Goal: Find specific page/section: Find specific page/section

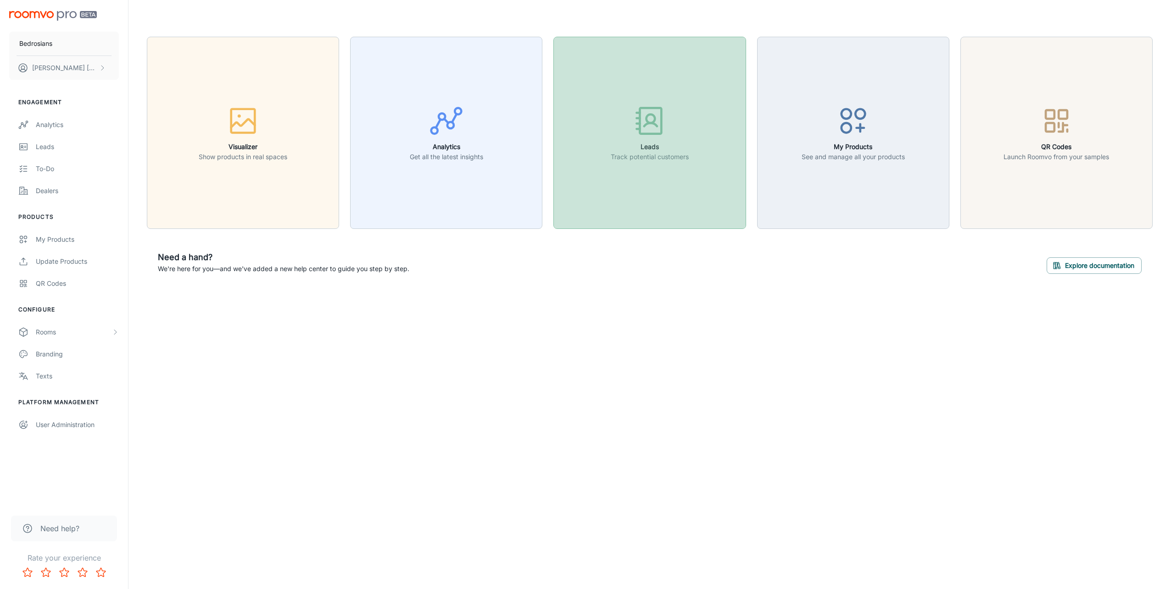
click at [647, 151] on h6 "Leads" at bounding box center [650, 147] width 78 height 10
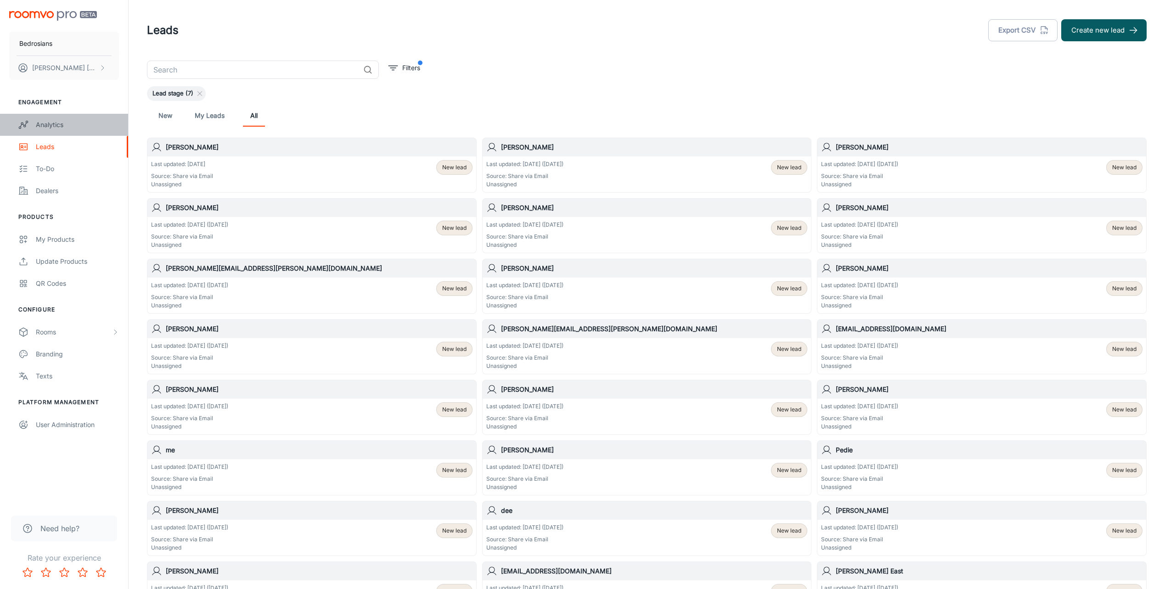
click at [50, 124] on div "Analytics" at bounding box center [77, 125] width 83 height 10
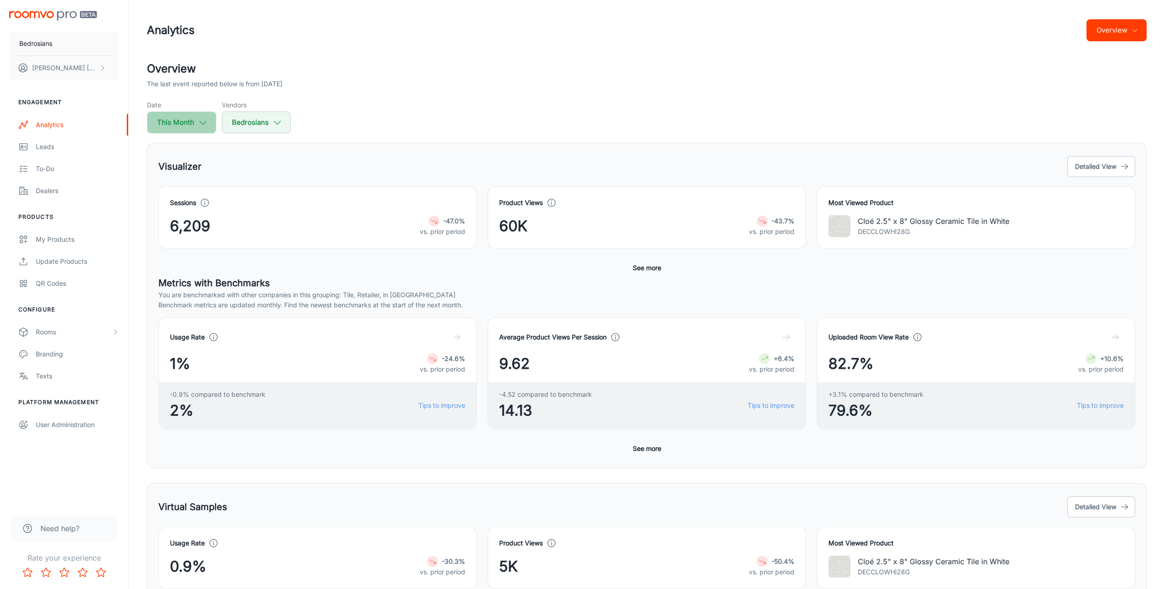
click at [202, 123] on icon "button" at bounding box center [203, 123] width 10 height 10
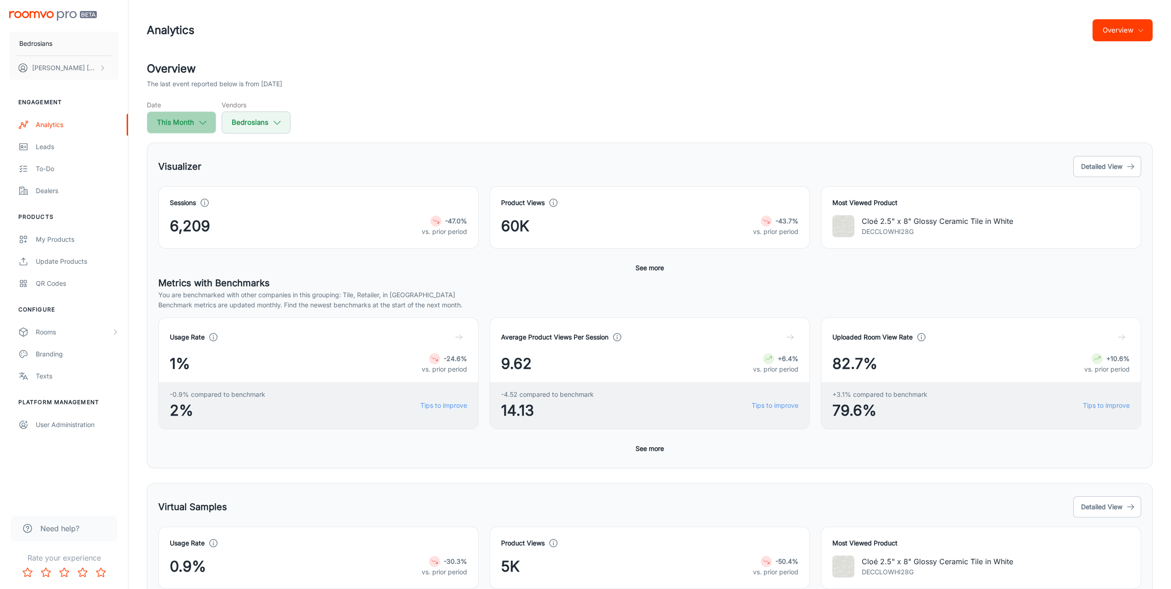
select select "7"
select select "2025"
select select "7"
select select "2025"
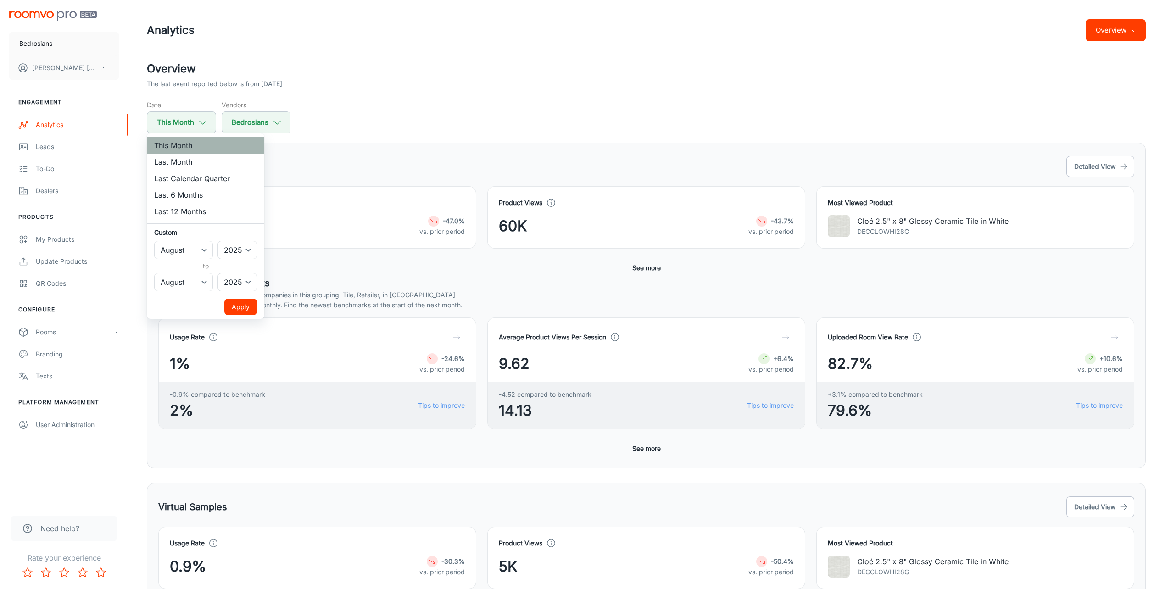
click at [194, 144] on li "This Month" at bounding box center [206, 145] width 118 height 17
click at [278, 124] on div at bounding box center [585, 294] width 1171 height 589
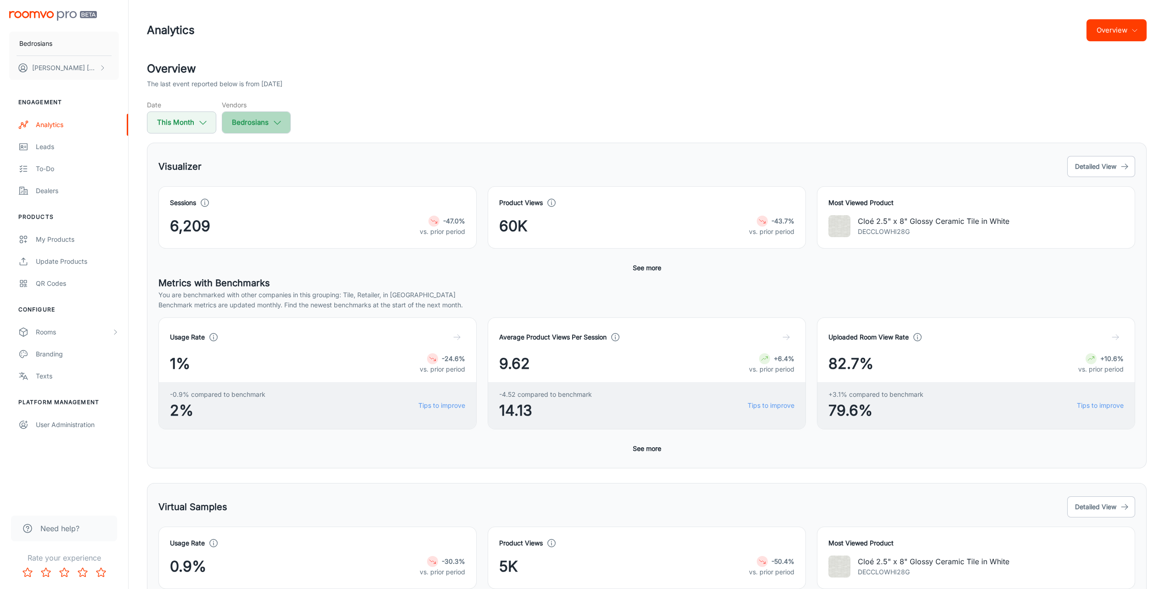
click at [278, 124] on icon "button" at bounding box center [277, 123] width 10 height 10
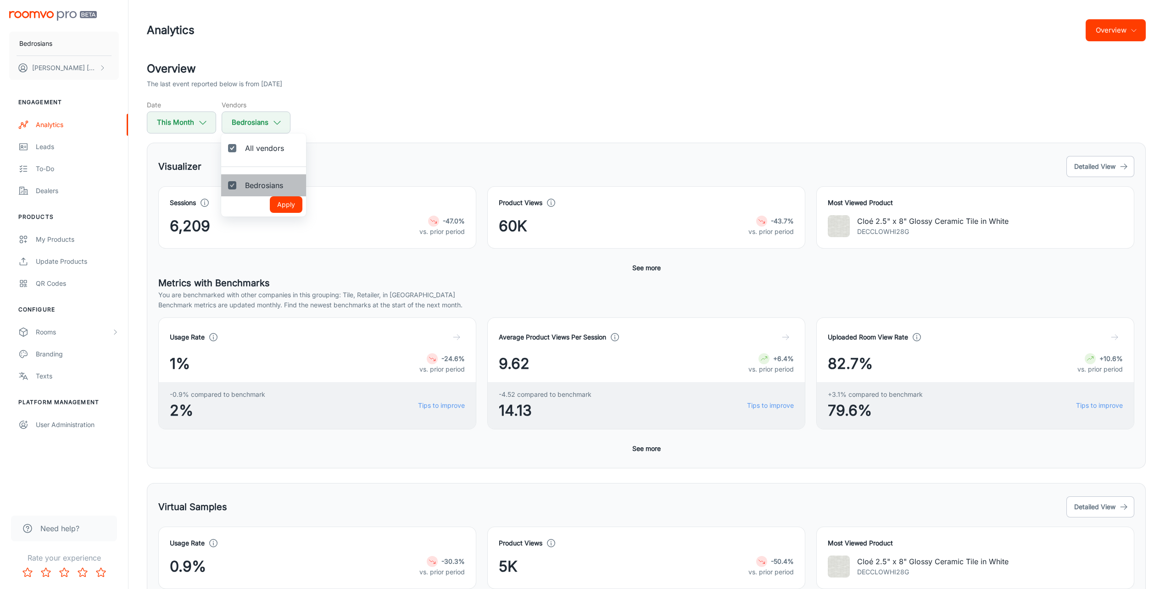
click at [274, 188] on span "Bedrosians" at bounding box center [264, 185] width 38 height 11
click at [241, 188] on input "Bedrosians" at bounding box center [232, 185] width 18 height 18
checkbox input "false"
click at [229, 188] on input "Bedrosians" at bounding box center [232, 185] width 18 height 18
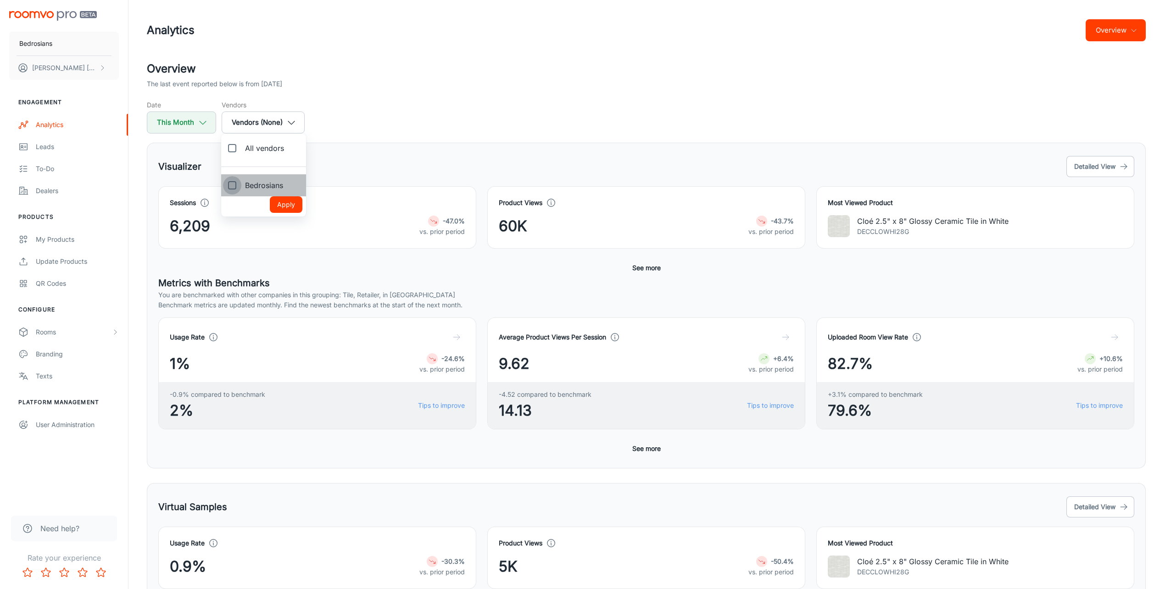
checkbox input "true"
click at [230, 145] on input "All vendors" at bounding box center [232, 148] width 18 height 18
checkbox input "false"
click at [231, 188] on input "Bedrosians" at bounding box center [232, 185] width 18 height 18
checkbox input "true"
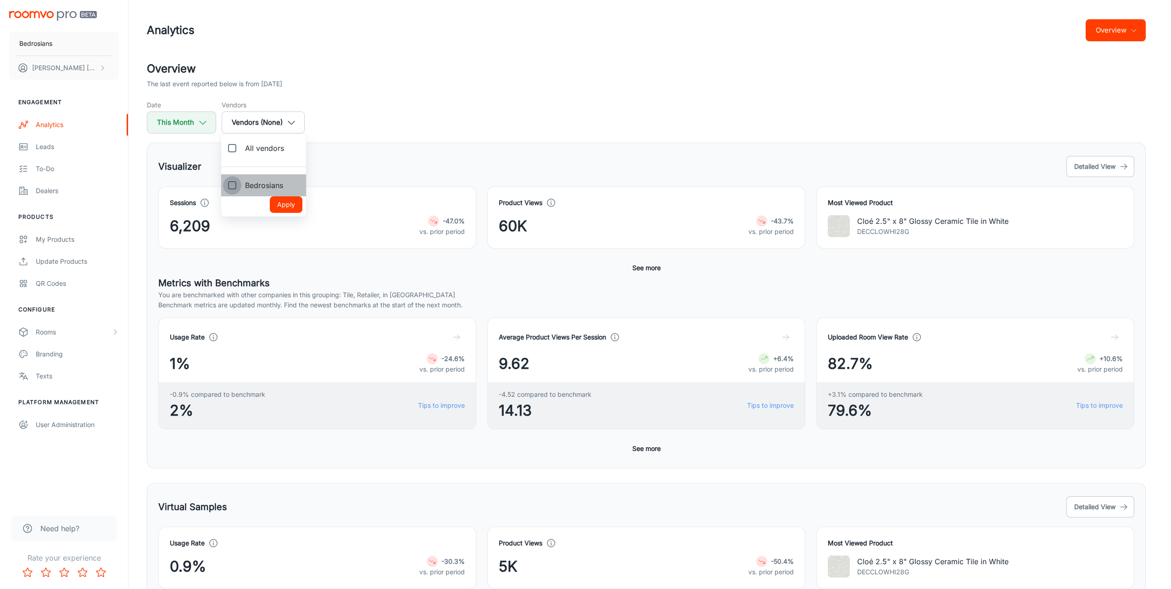
checkbox input "true"
click at [291, 203] on button "Apply" at bounding box center [286, 204] width 33 height 17
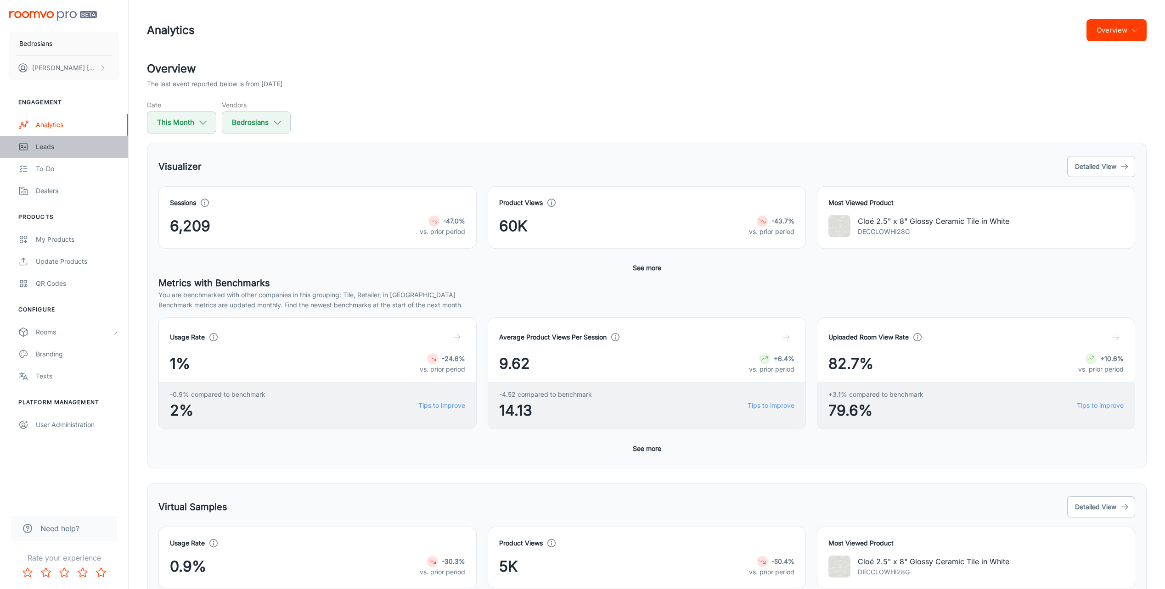
click at [54, 149] on div "Leads" at bounding box center [77, 147] width 83 height 10
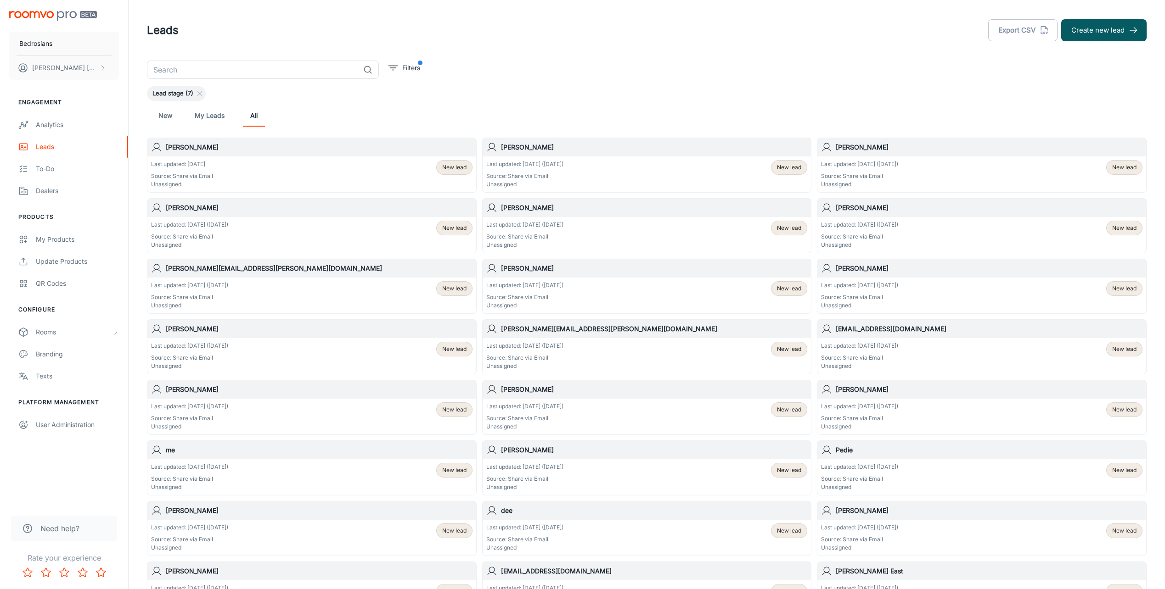
click at [450, 166] on span "New lead" at bounding box center [454, 167] width 24 height 8
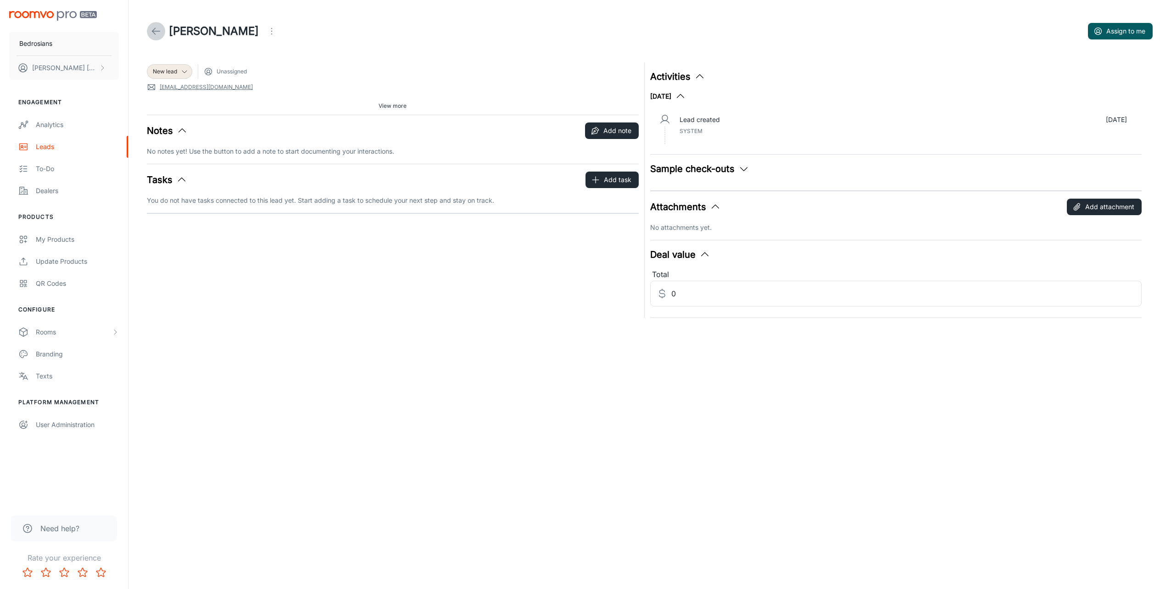
click at [152, 28] on icon at bounding box center [156, 31] width 11 height 11
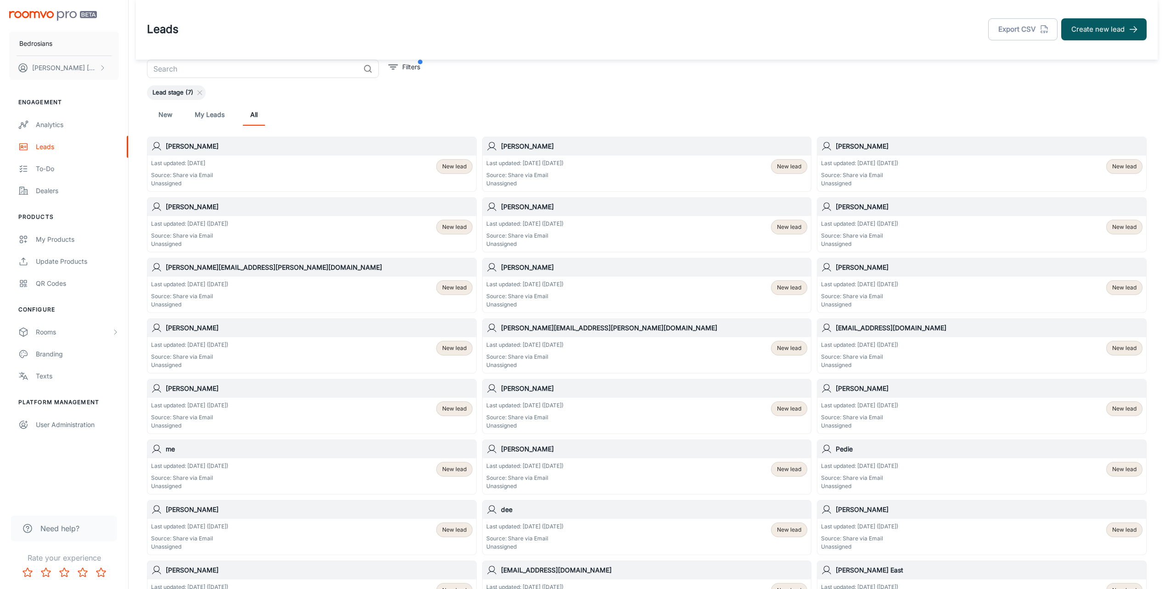
scroll to position [1, 0]
click at [45, 167] on div "To-do" at bounding box center [77, 169] width 83 height 10
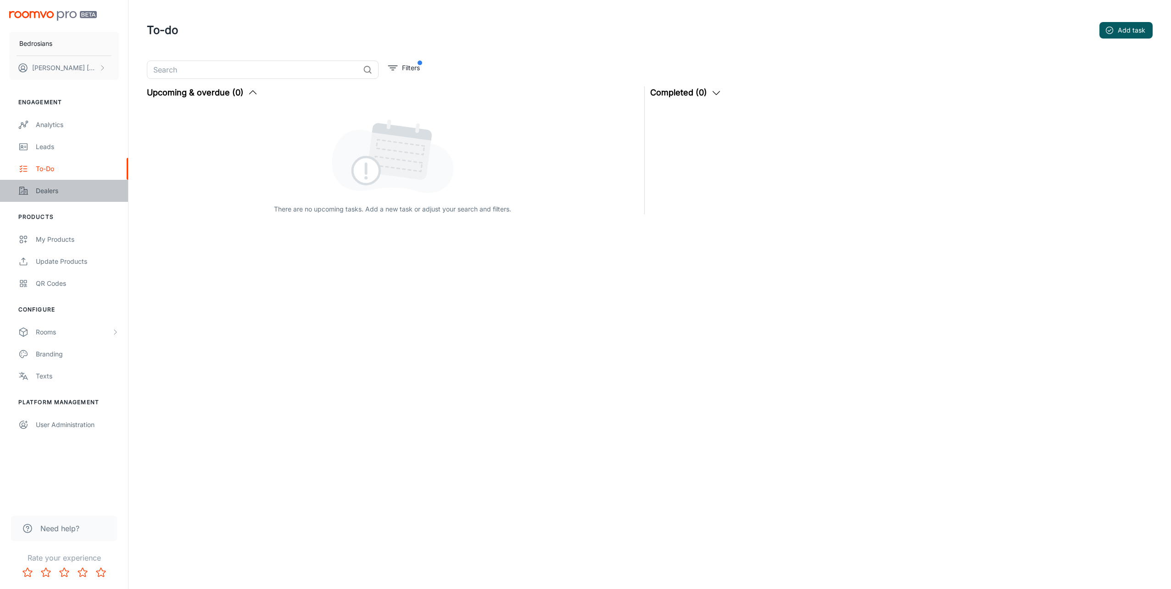
click at [59, 192] on div "Dealers" at bounding box center [77, 191] width 83 height 10
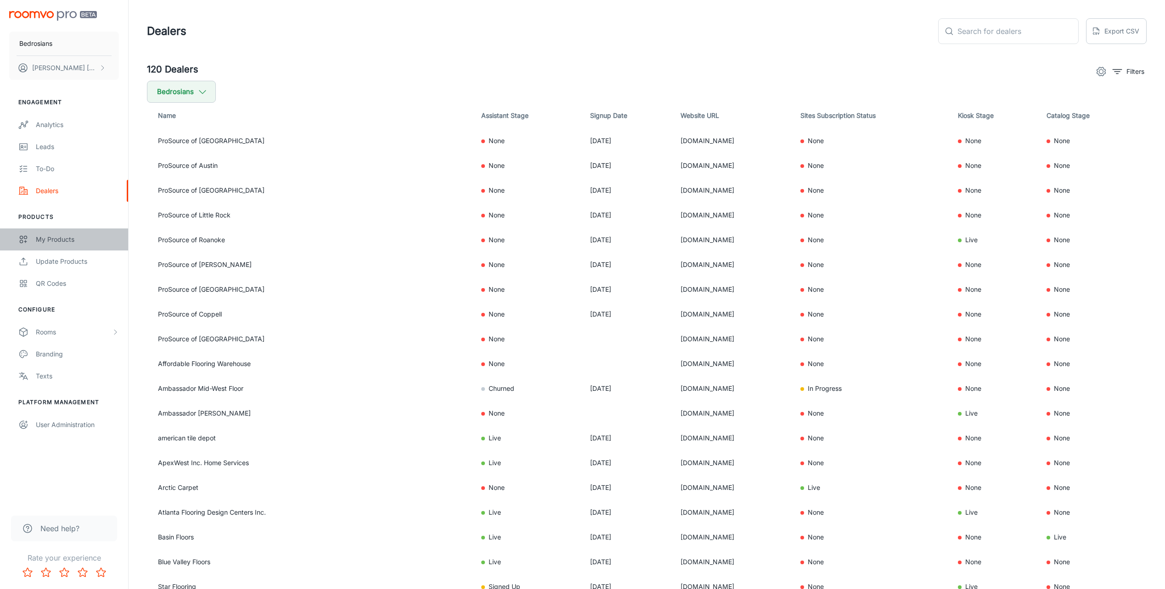
click at [44, 239] on div "My Products" at bounding box center [77, 240] width 83 height 10
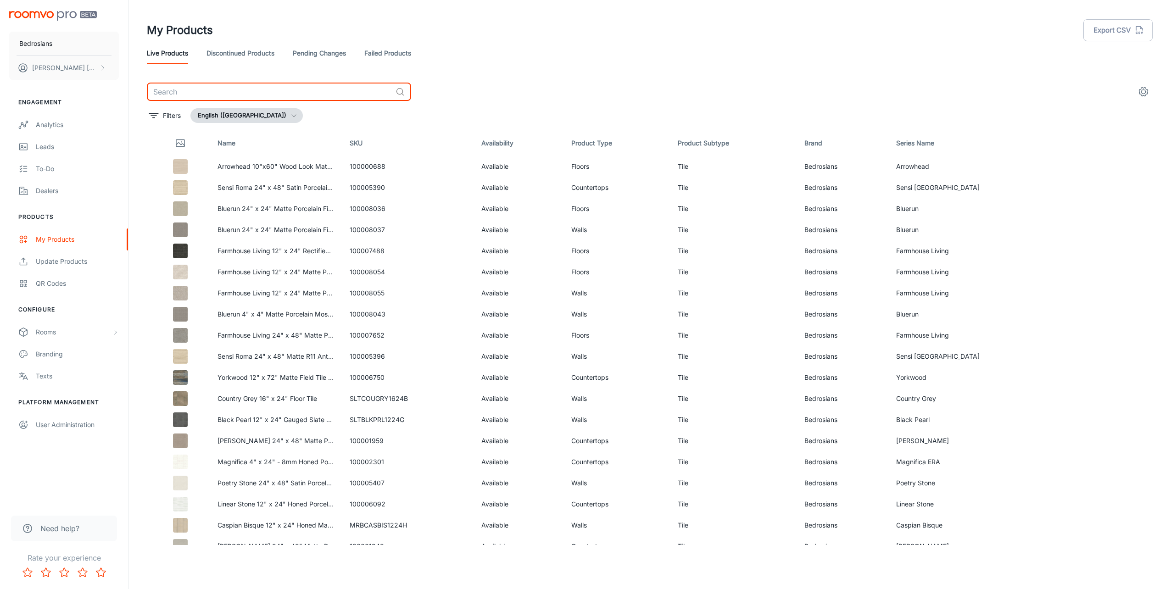
click at [208, 95] on input "text" at bounding box center [269, 92] width 245 height 18
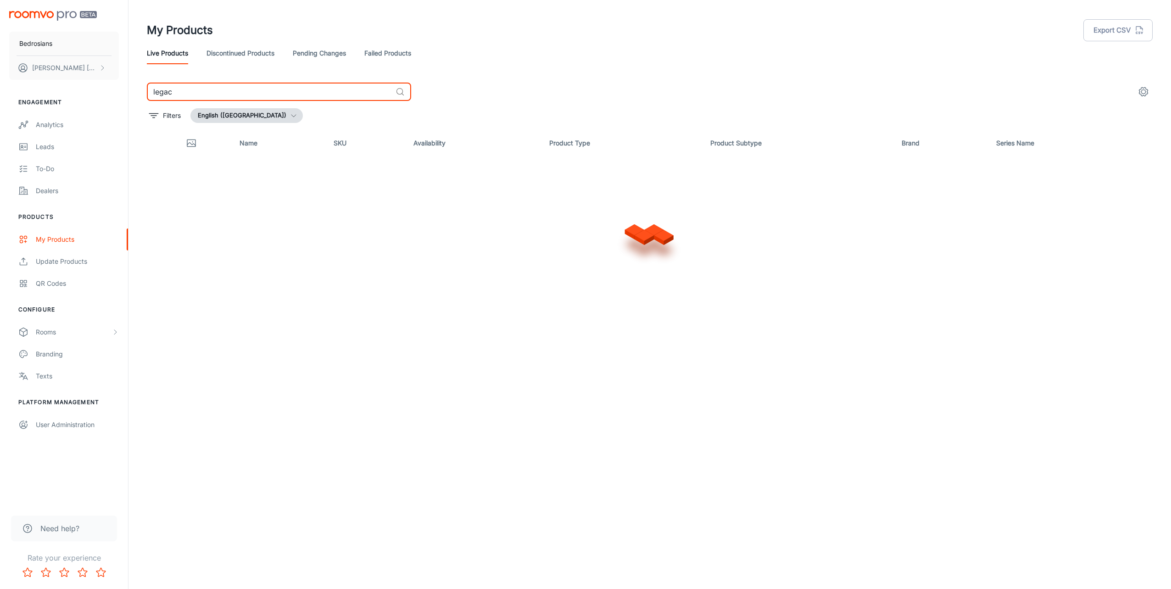
type input "legacy"
drag, startPoint x: 186, startPoint y: 92, endPoint x: 136, endPoint y: 89, distance: 50.1
click at [136, 89] on div "legacy ​ Filters English ([GEOGRAPHIC_DATA]) Name SKU Availability Product Type…" at bounding box center [650, 314] width 1028 height 463
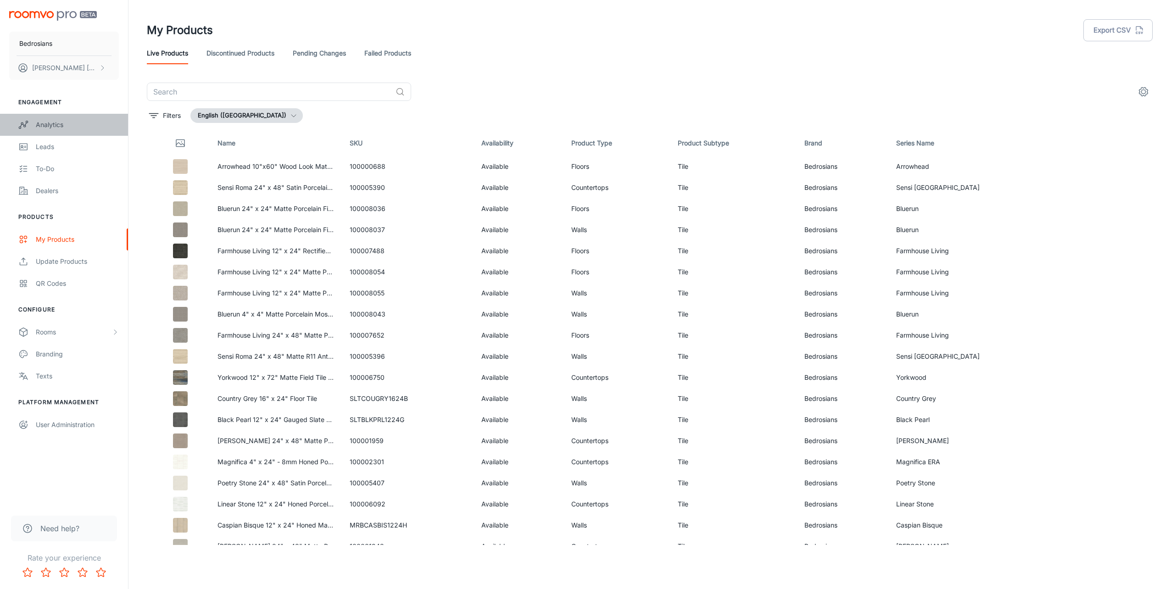
click at [50, 125] on div "Analytics" at bounding box center [77, 125] width 83 height 10
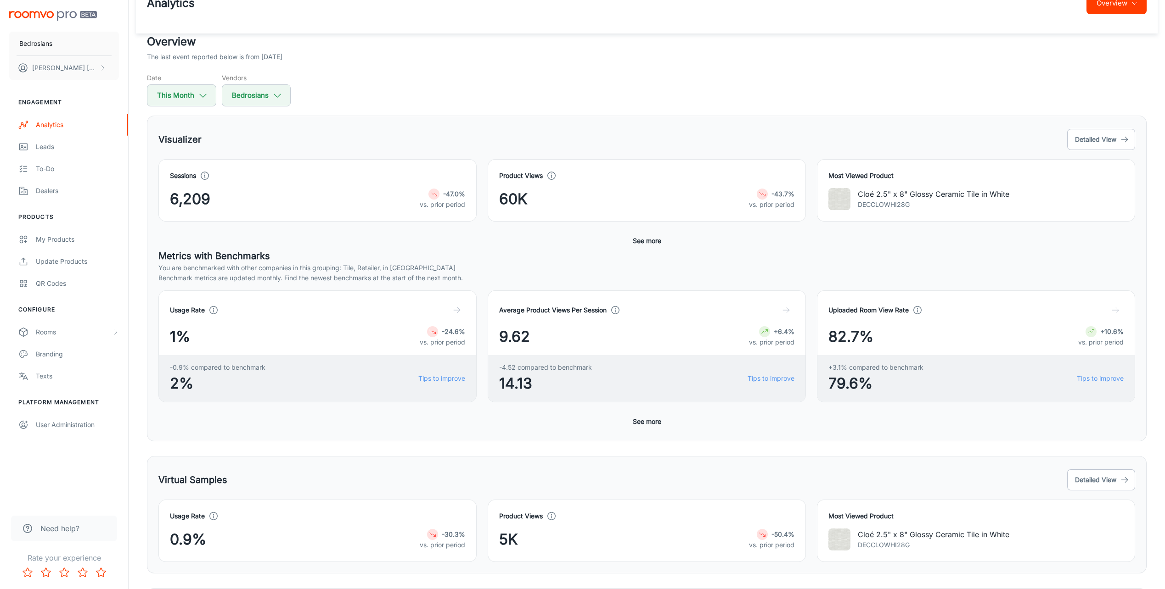
scroll to position [28, 0]
click at [45, 191] on div "Dealers" at bounding box center [77, 191] width 83 height 10
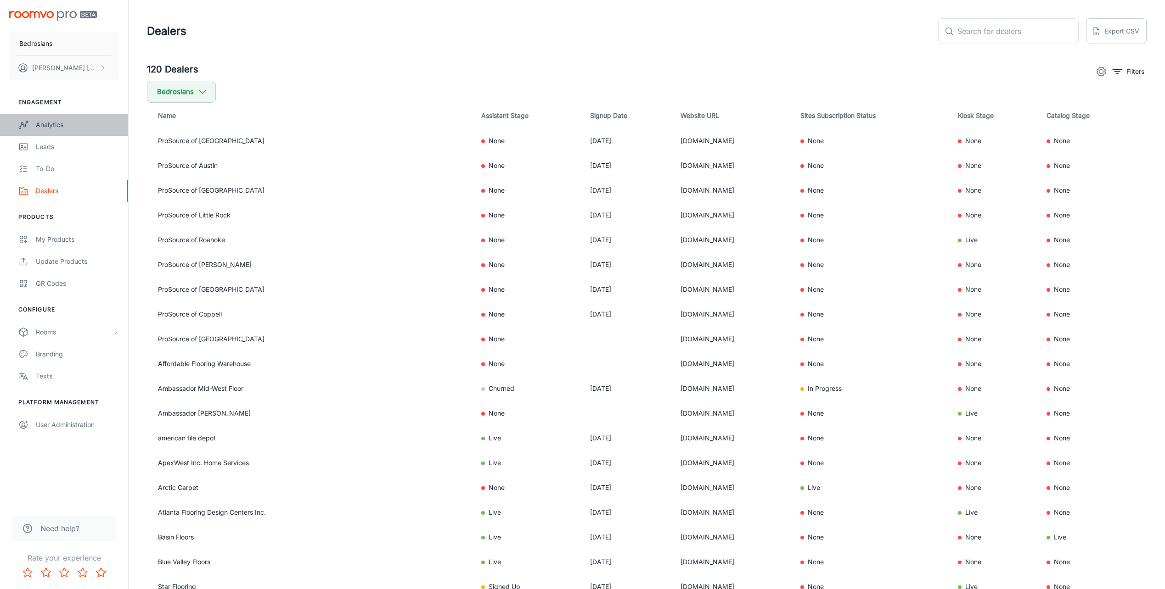
click at [47, 130] on link "Analytics" at bounding box center [64, 125] width 128 height 22
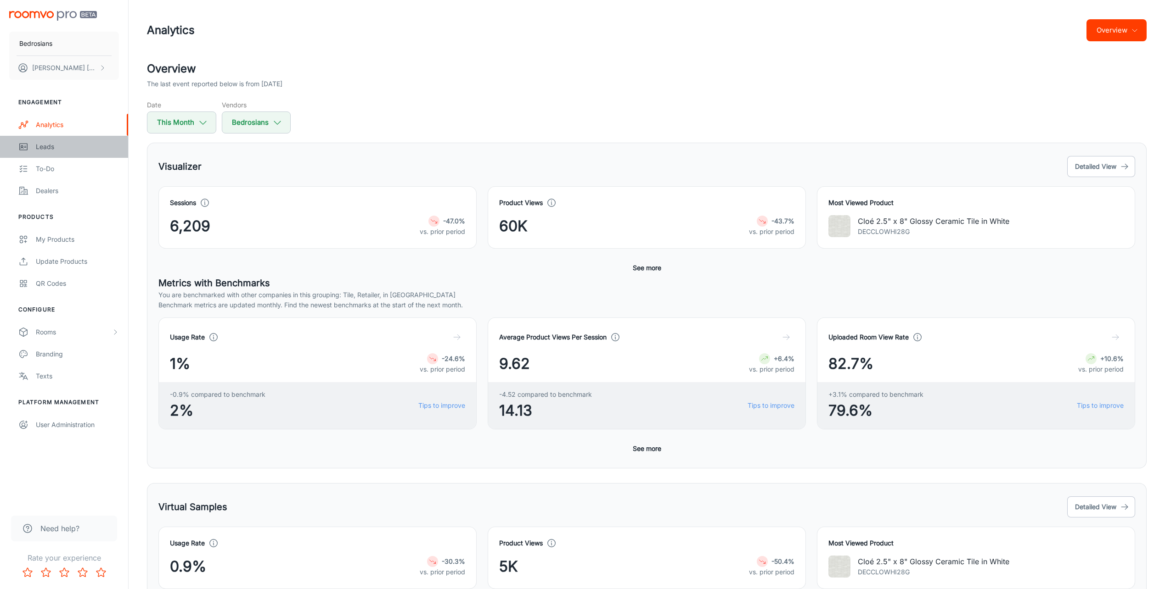
click at [40, 147] on div "Leads" at bounding box center [77, 147] width 83 height 10
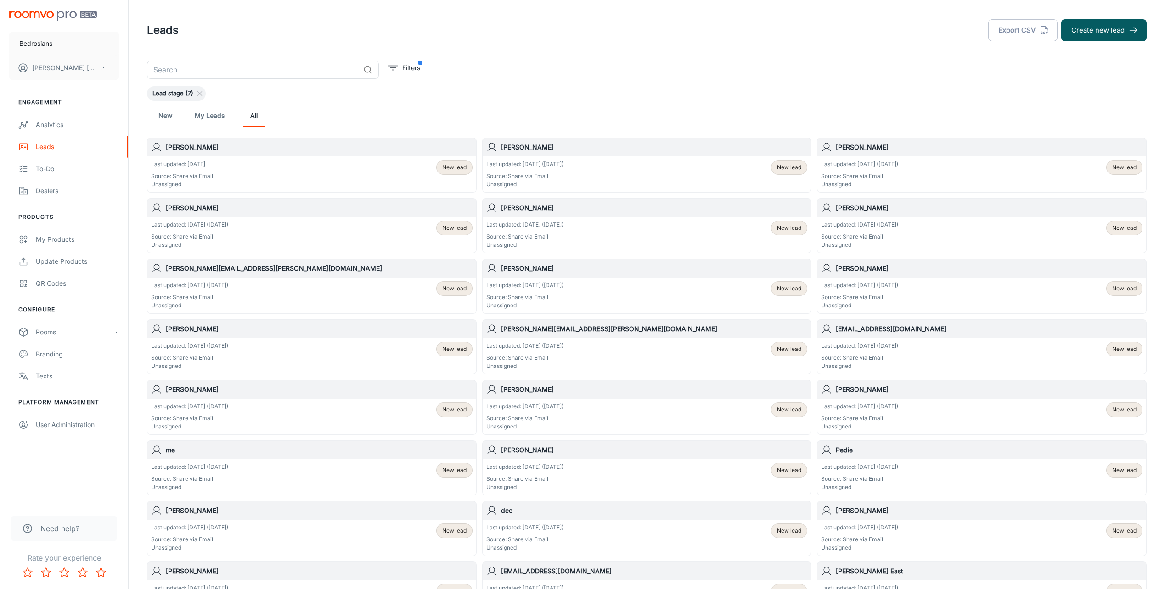
click at [786, 169] on span "New lead" at bounding box center [789, 167] width 24 height 8
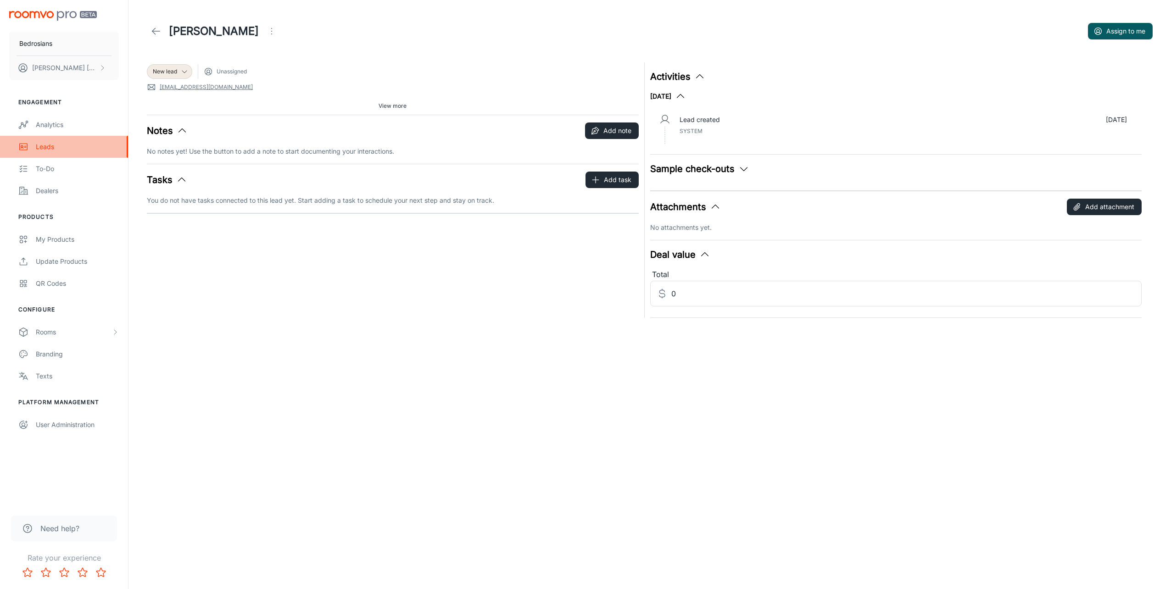
click at [39, 145] on div "Leads" at bounding box center [77, 147] width 83 height 10
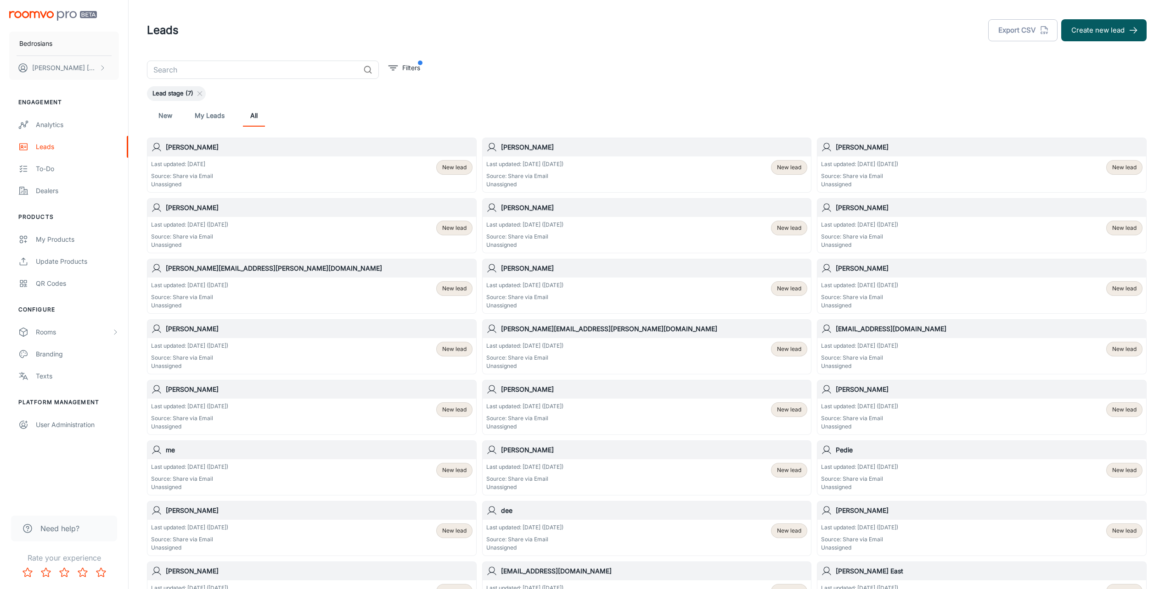
click at [449, 229] on span "New lead" at bounding box center [454, 228] width 24 height 8
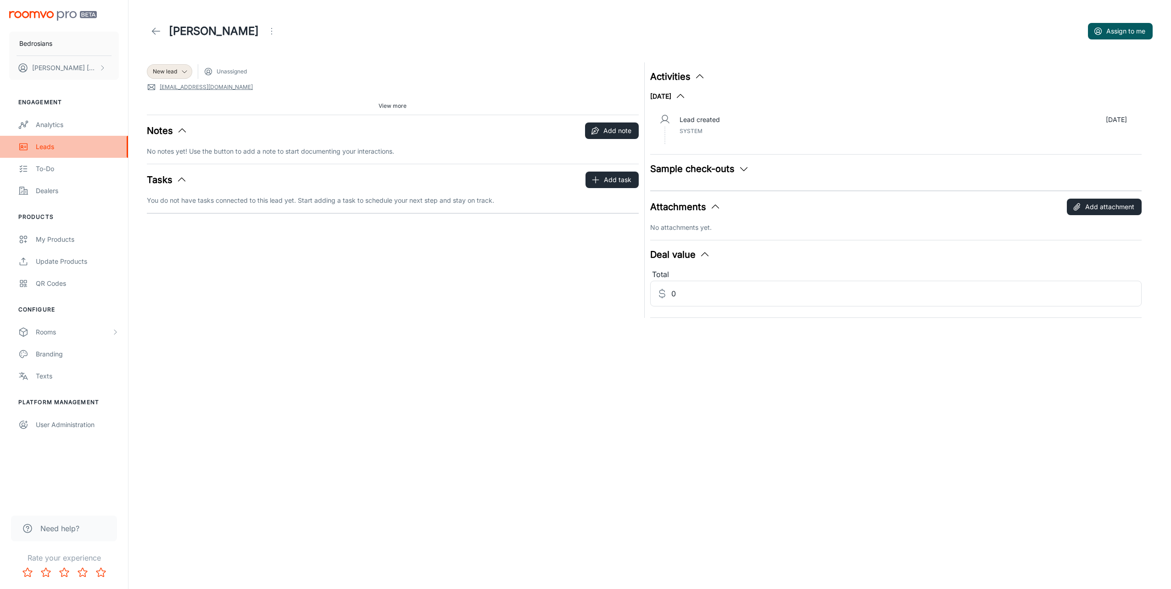
click at [39, 148] on div "Leads" at bounding box center [77, 147] width 83 height 10
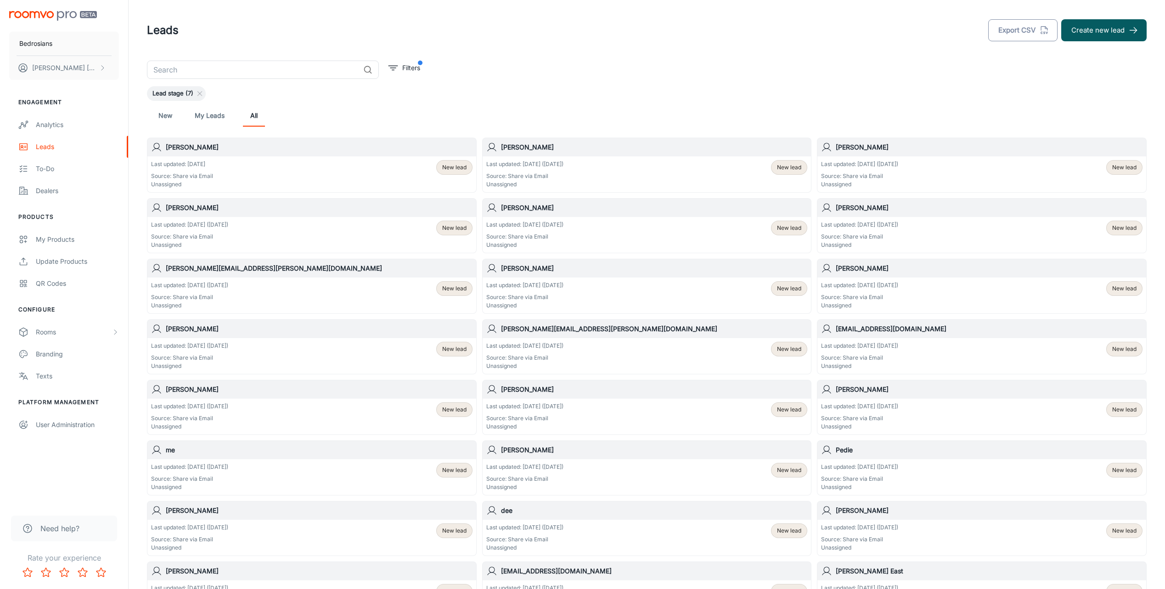
click at [1020, 30] on button "Export CSV" at bounding box center [1022, 30] width 69 height 22
click at [55, 125] on div "Analytics" at bounding box center [77, 125] width 83 height 10
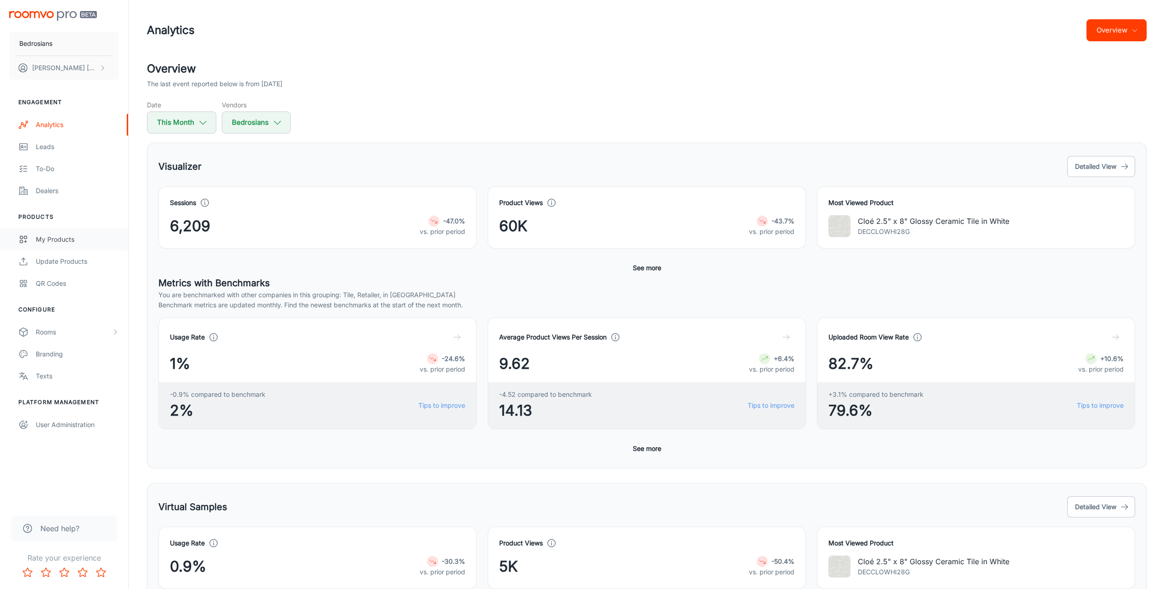
click at [64, 239] on div "My Products" at bounding box center [77, 240] width 83 height 10
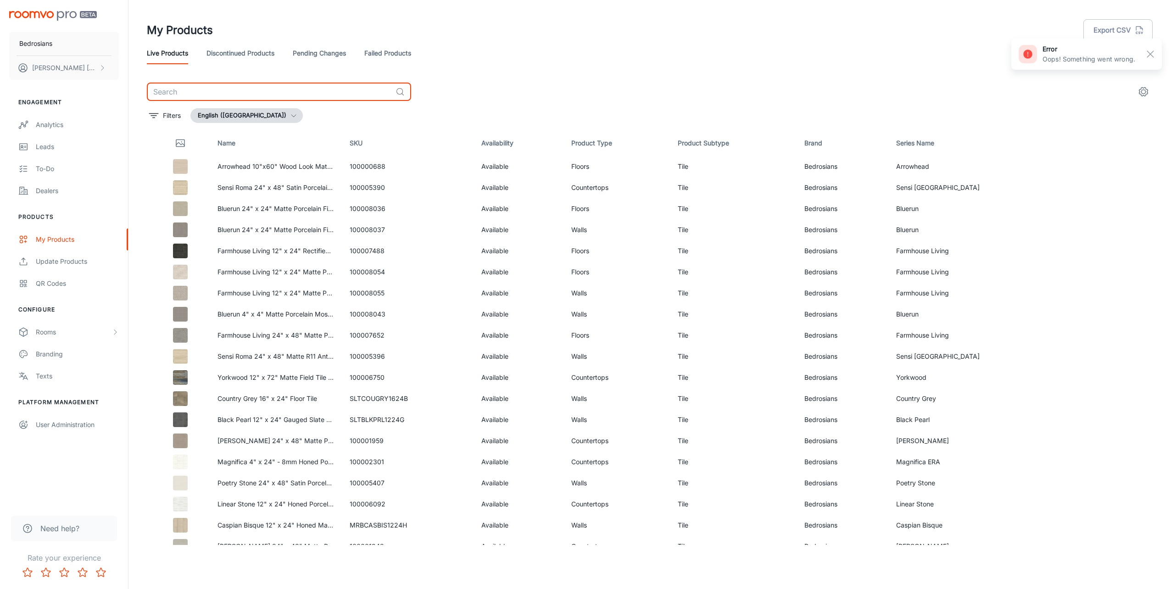
click at [209, 91] on input "text" at bounding box center [269, 92] width 245 height 18
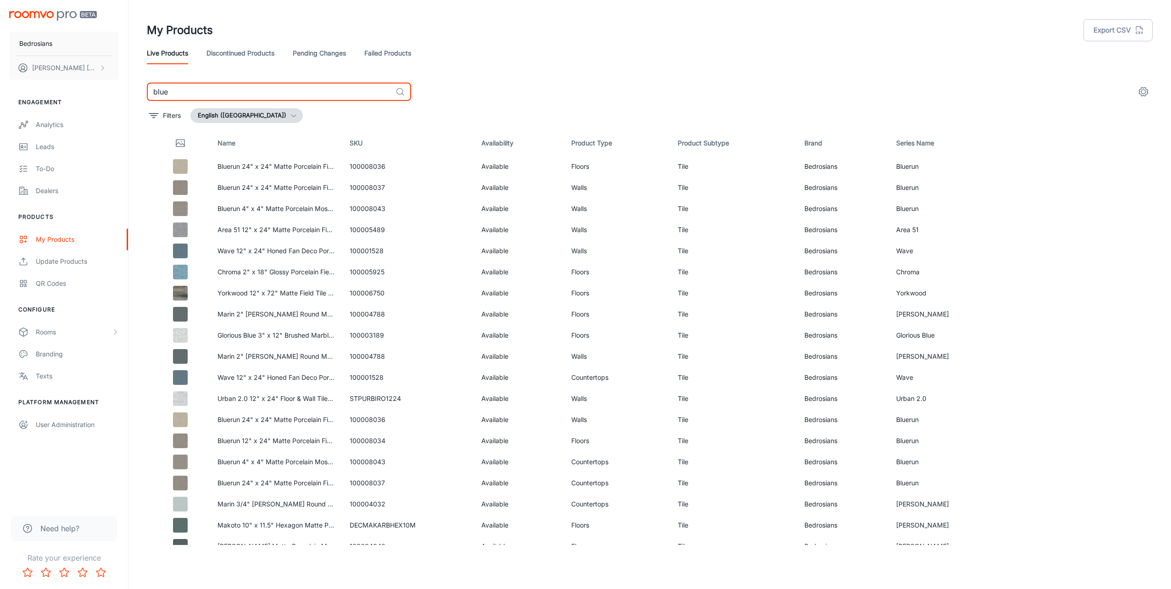
click at [256, 91] on input "blue" at bounding box center [269, 92] width 245 height 18
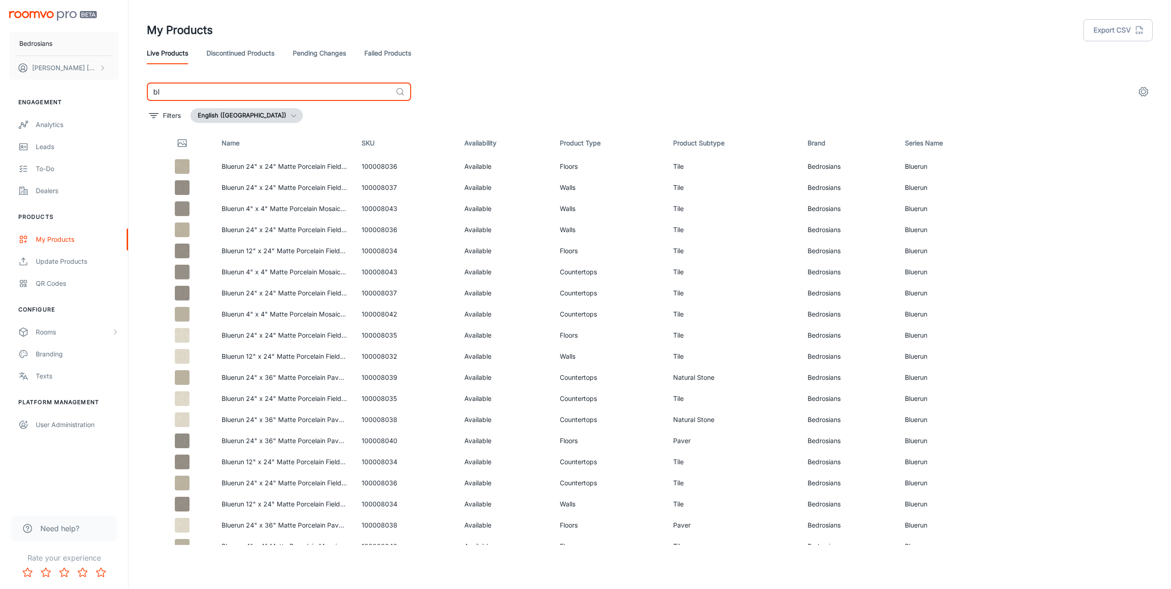
type input "b"
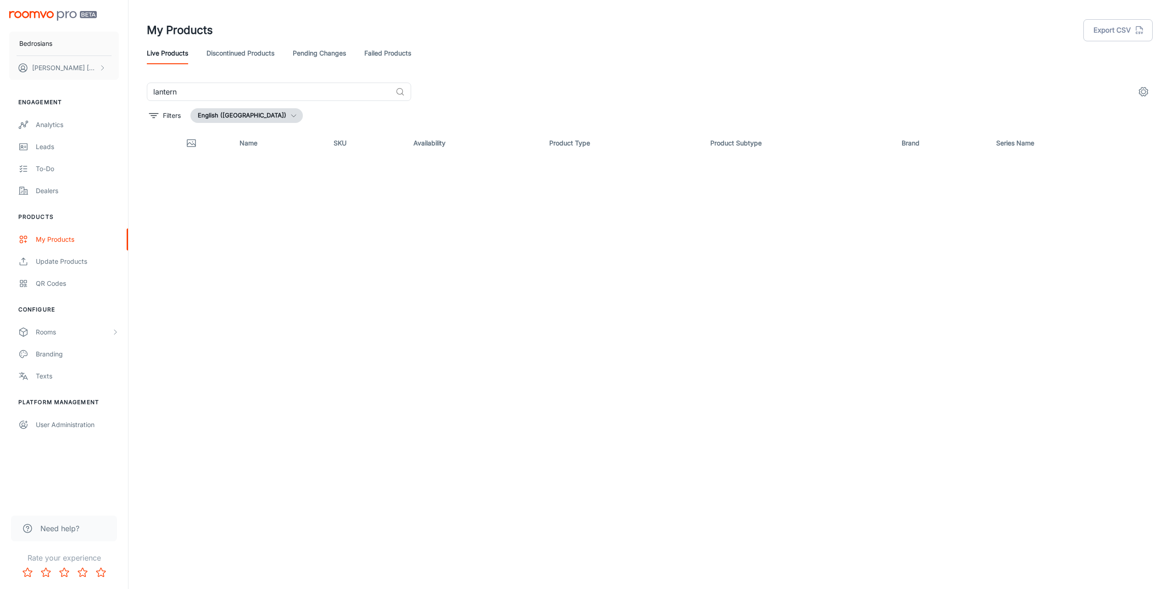
click at [269, 216] on div "Name SKU Availability Product Type Product Subtype Brand Series Name" at bounding box center [650, 337] width 1006 height 415
click at [395, 93] on div "lantern ​" at bounding box center [279, 92] width 264 height 18
drag, startPoint x: 188, startPoint y: 92, endPoint x: 108, endPoint y: 93, distance: 79.9
click at [108, 93] on div "Bedrosians [PERSON_NAME] Engagement Analytics Leads To-do Dealers Products My P…" at bounding box center [585, 291] width 1171 height 582
click at [401, 91] on icon at bounding box center [400, 91] width 9 height 9
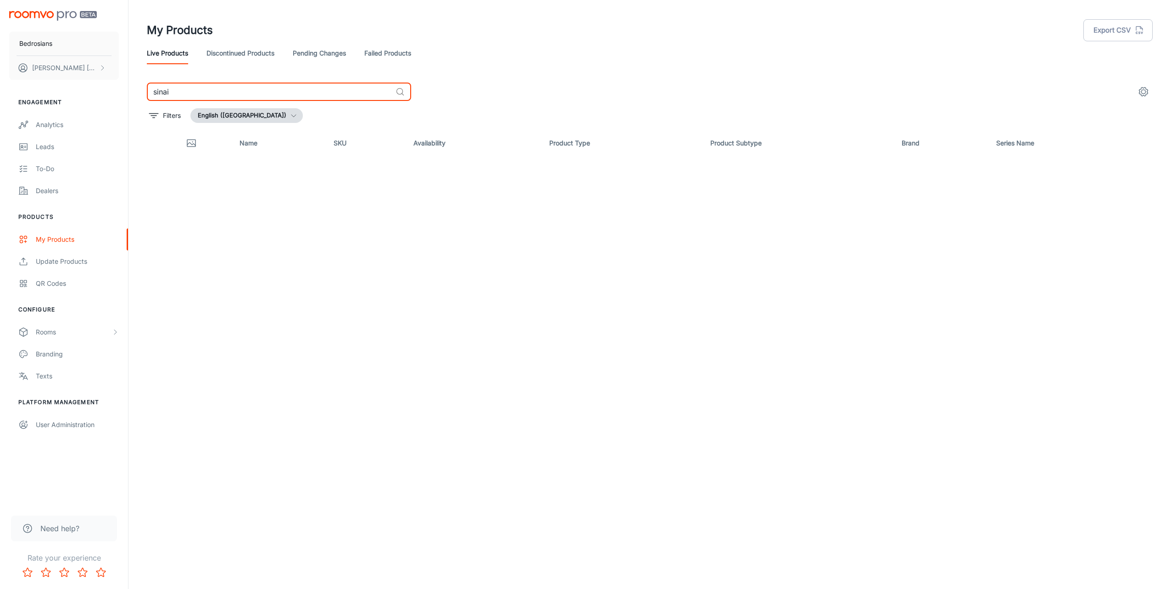
drag, startPoint x: 178, startPoint y: 92, endPoint x: 101, endPoint y: 87, distance: 77.3
click at [101, 87] on div "Bedrosians [PERSON_NAME] Engagement Analytics Leads To-do Dealers Products My P…" at bounding box center [585, 291] width 1171 height 582
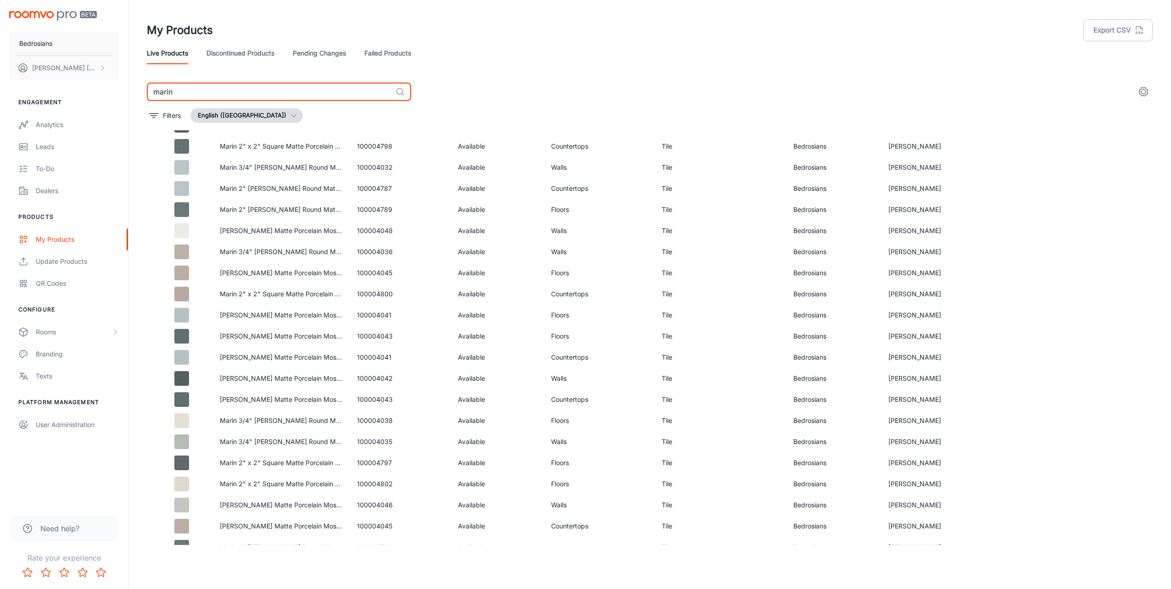
scroll to position [1478, 0]
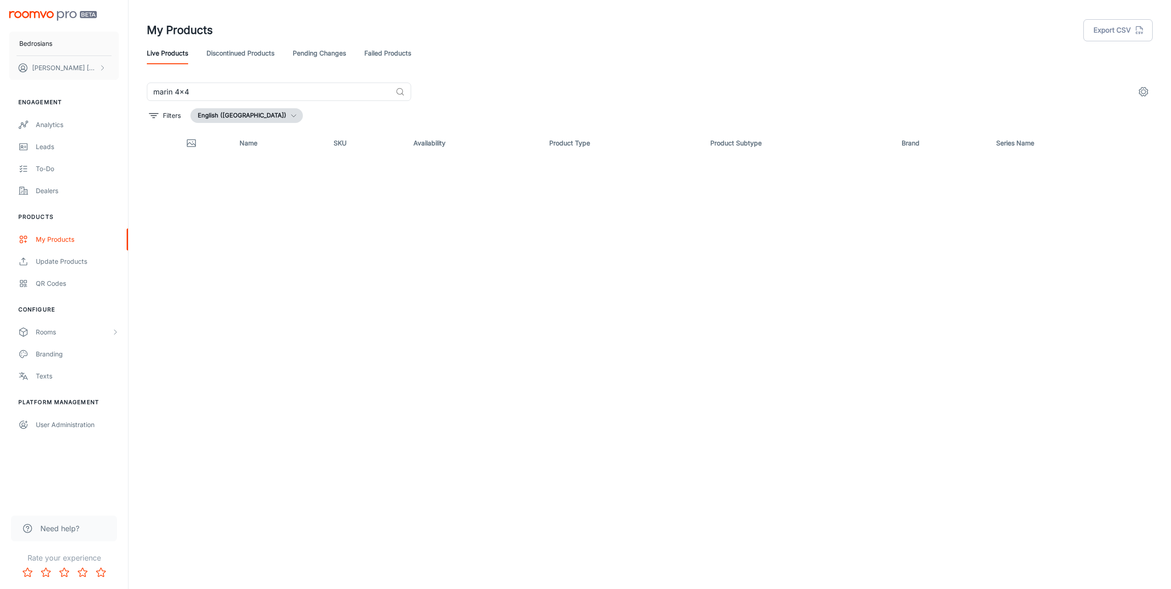
click at [284, 265] on div "Name SKU Availability Product Type Product Subtype Brand Series Name" at bounding box center [650, 337] width 1006 height 415
click at [230, 93] on input "marin 4x4" at bounding box center [269, 92] width 245 height 18
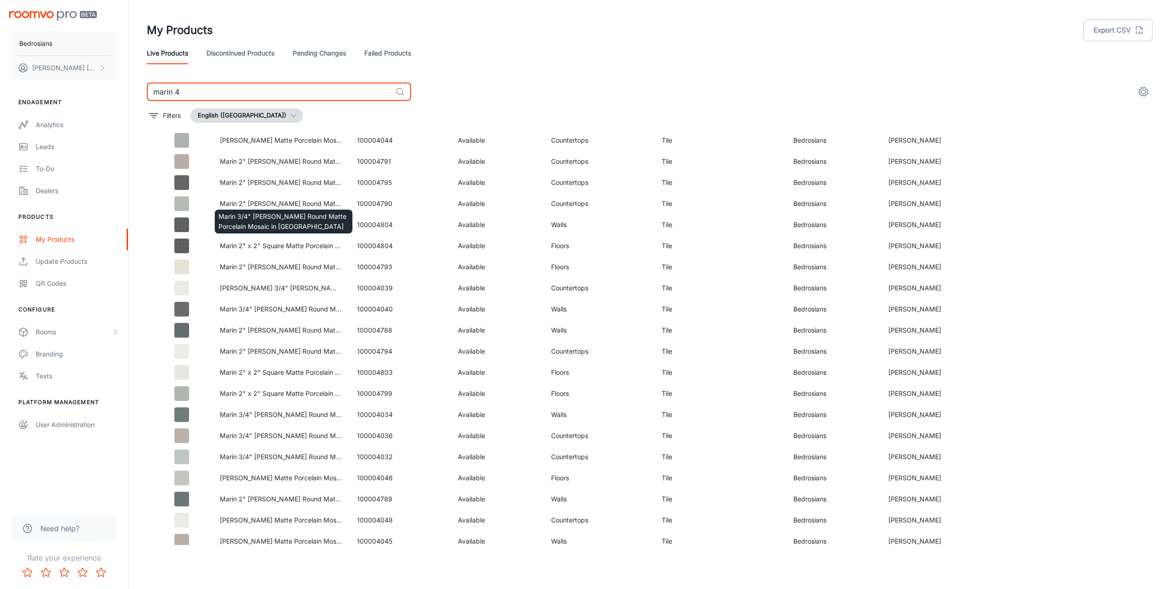
scroll to position [286, 0]
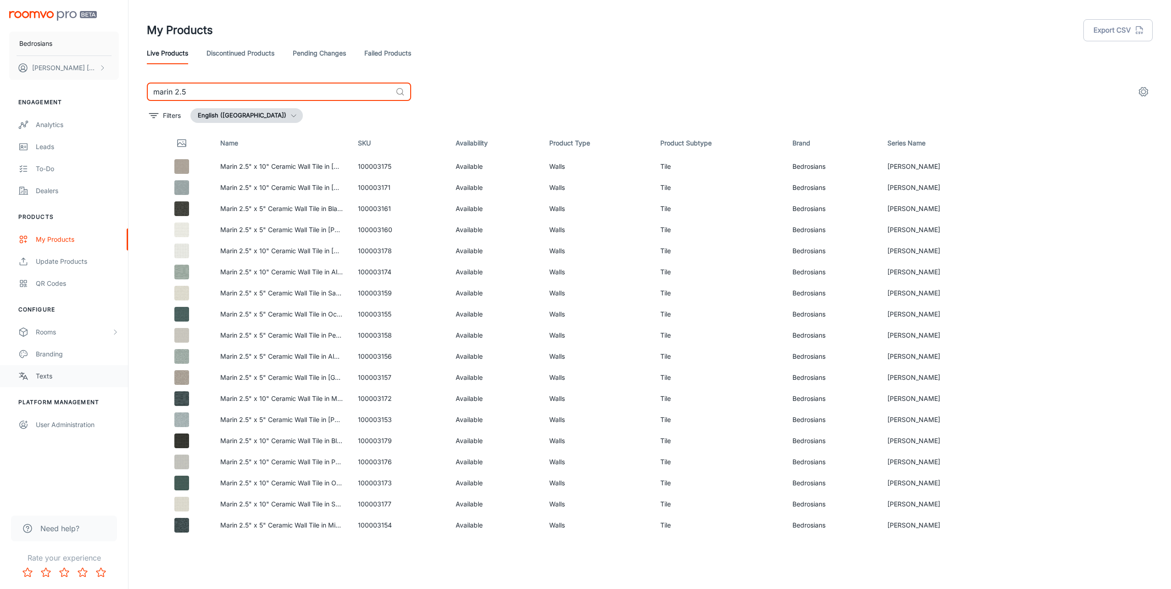
type input "marin 2.5"
